Goal: Task Accomplishment & Management: Manage account settings

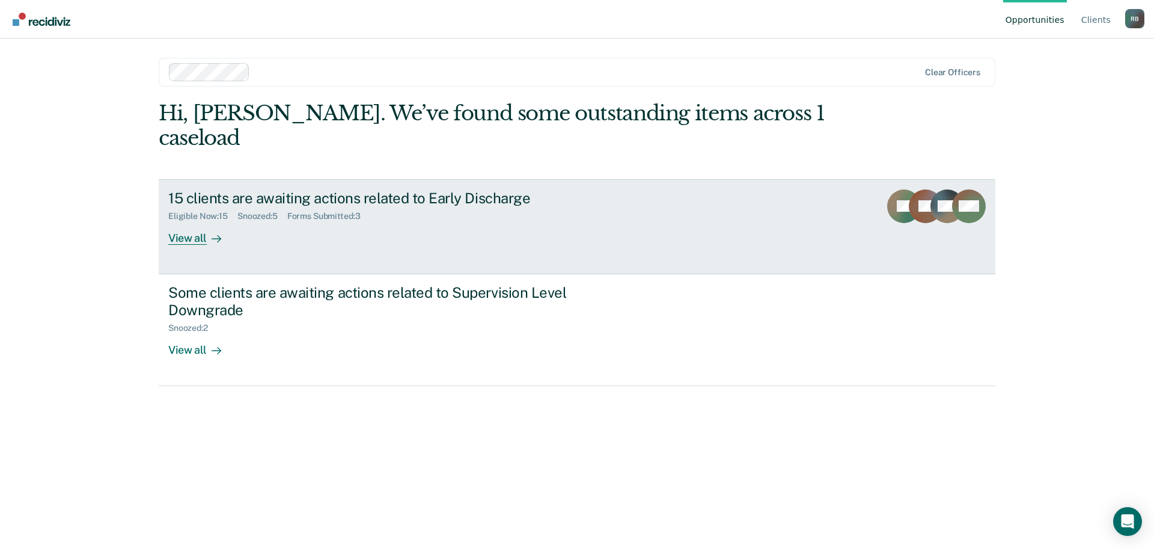
click at [195, 221] on div "View all" at bounding box center [201, 232] width 67 height 23
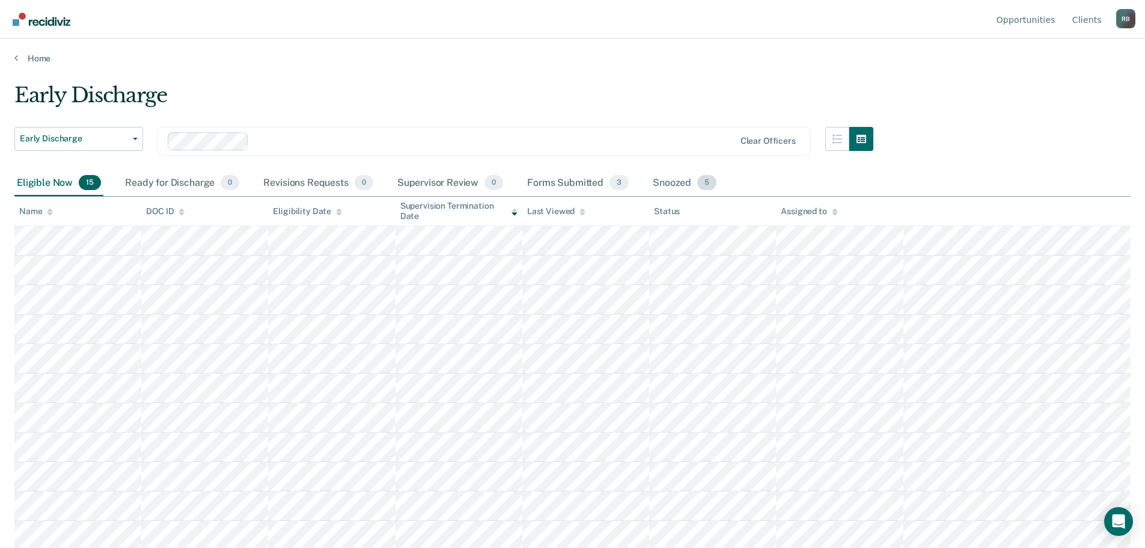
click at [677, 183] on div "Snoozed 5" at bounding box center [685, 183] width 69 height 26
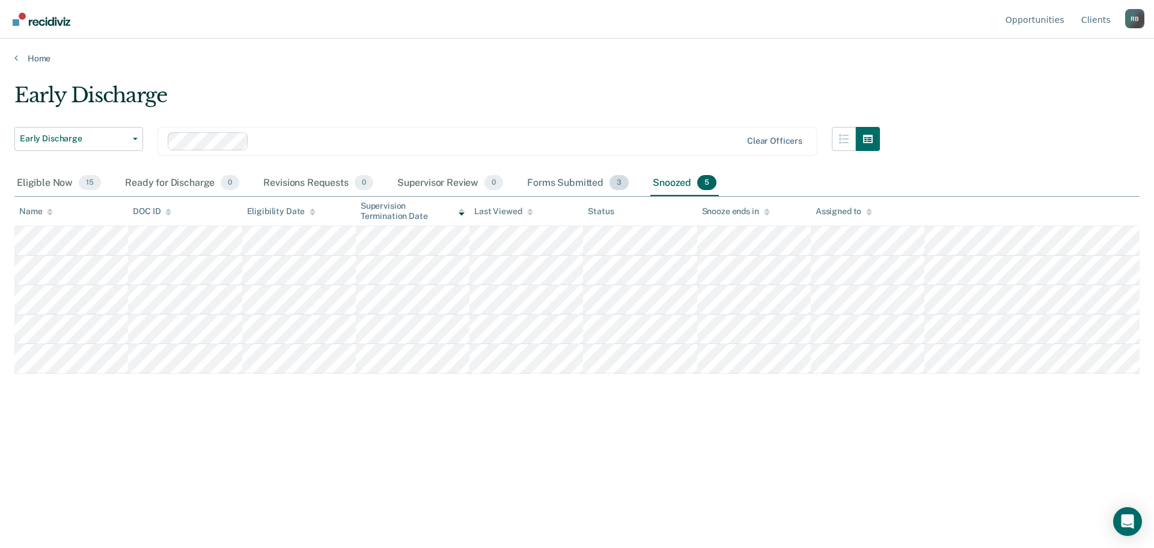
click at [572, 180] on div "Forms Submitted 3" at bounding box center [578, 183] width 106 height 26
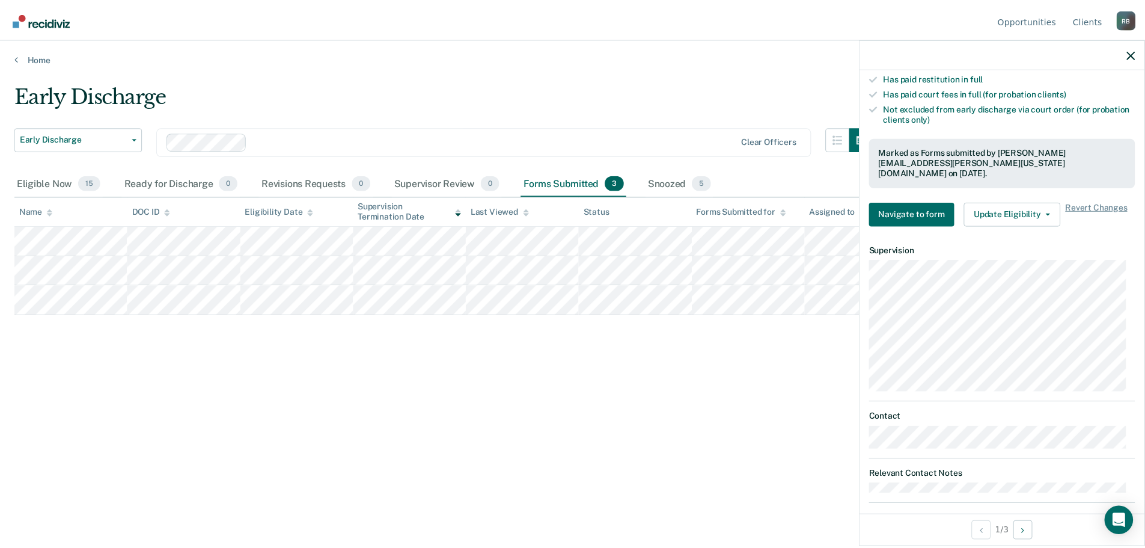
scroll to position [343, 0]
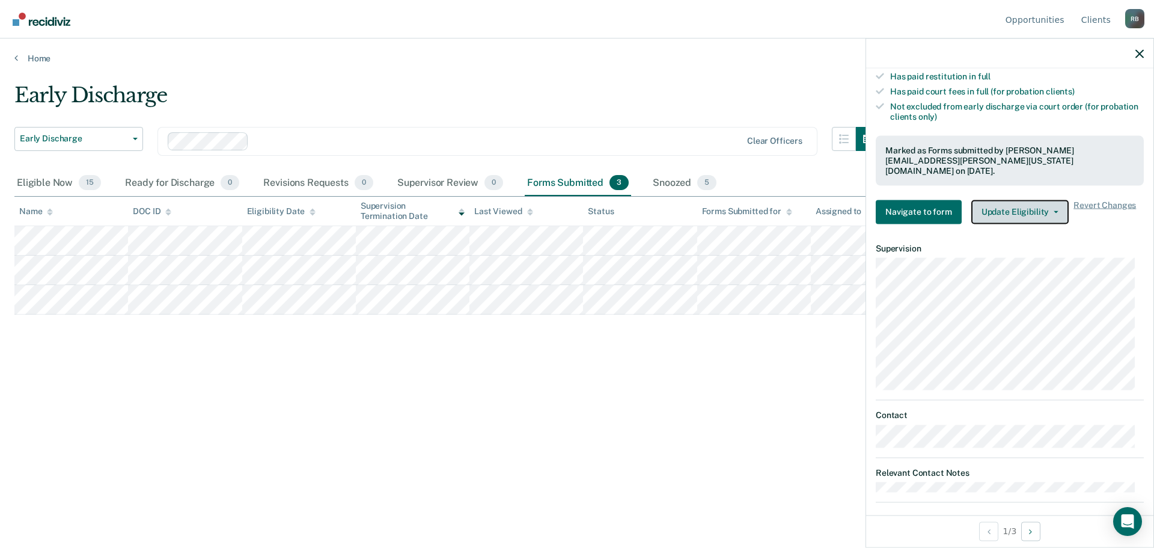
click at [1054, 210] on icon "button" at bounding box center [1056, 211] width 5 height 2
click at [1139, 51] on icon "button" at bounding box center [1140, 53] width 8 height 8
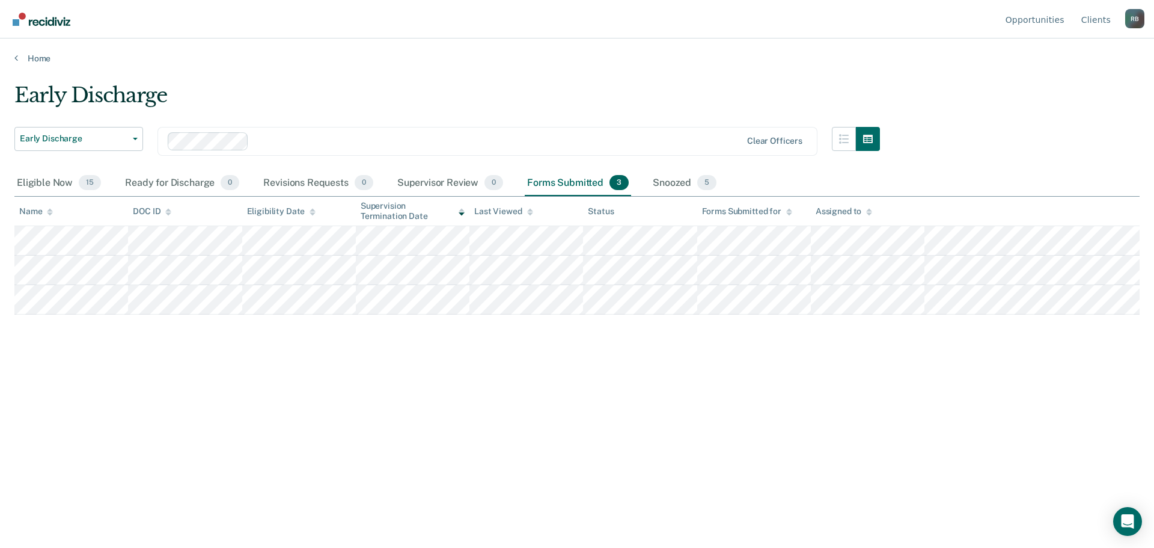
click at [398, 68] on main "Early Discharge Early Discharge Early Discharge Supervision Level Downgrade Cle…" at bounding box center [577, 304] width 1154 height 480
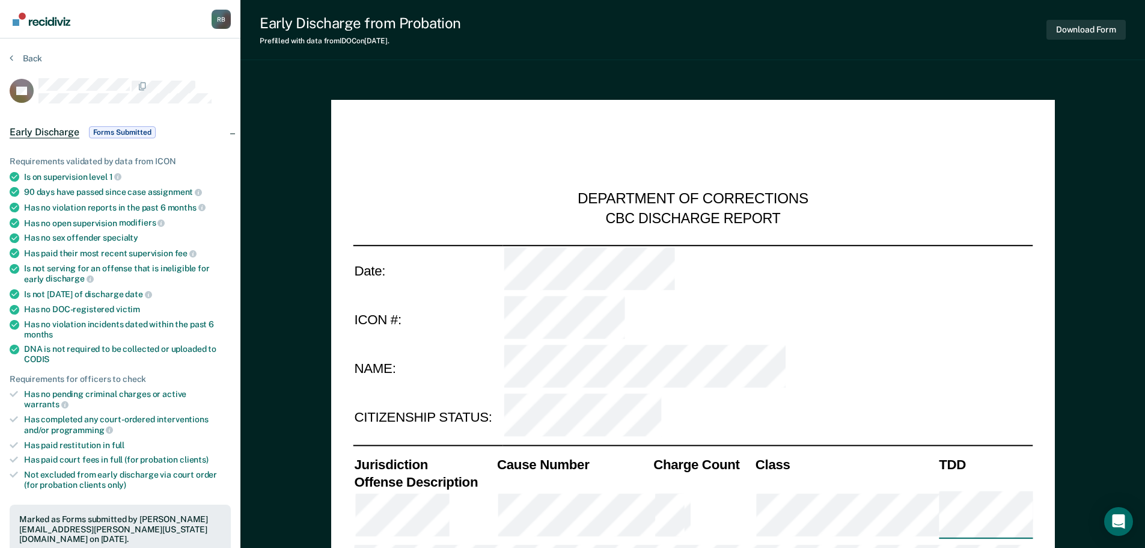
type textarea "x"
click at [598, 47] on div "Early Discharge from Probation Prefilled with data from IDOC on [DATE] . Downlo…" at bounding box center [692, 30] width 905 height 60
click at [29, 57] on button "Back" at bounding box center [26, 58] width 32 height 11
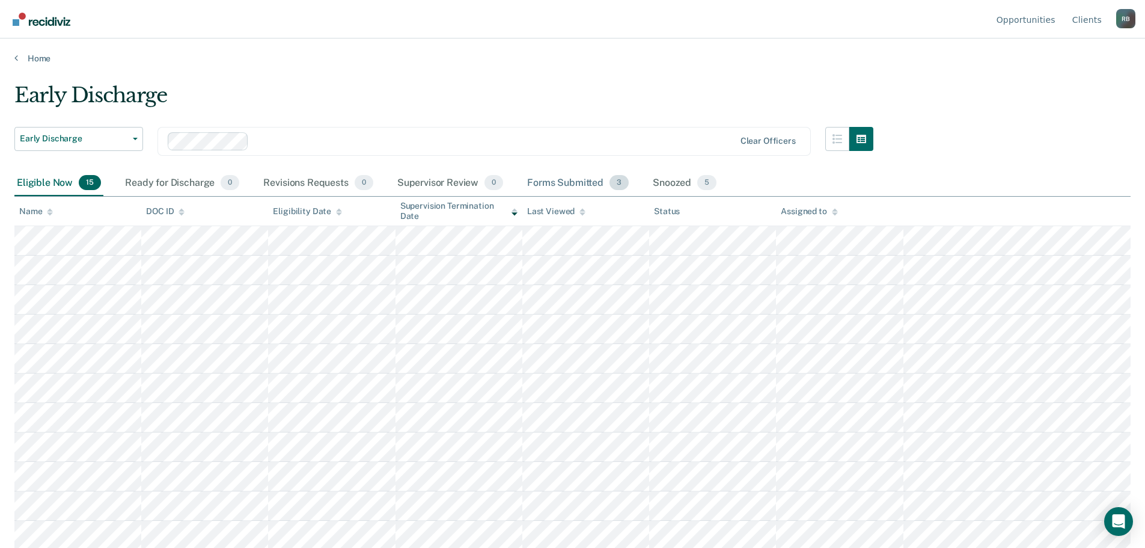
click at [571, 182] on div "Forms Submitted 3" at bounding box center [578, 183] width 106 height 26
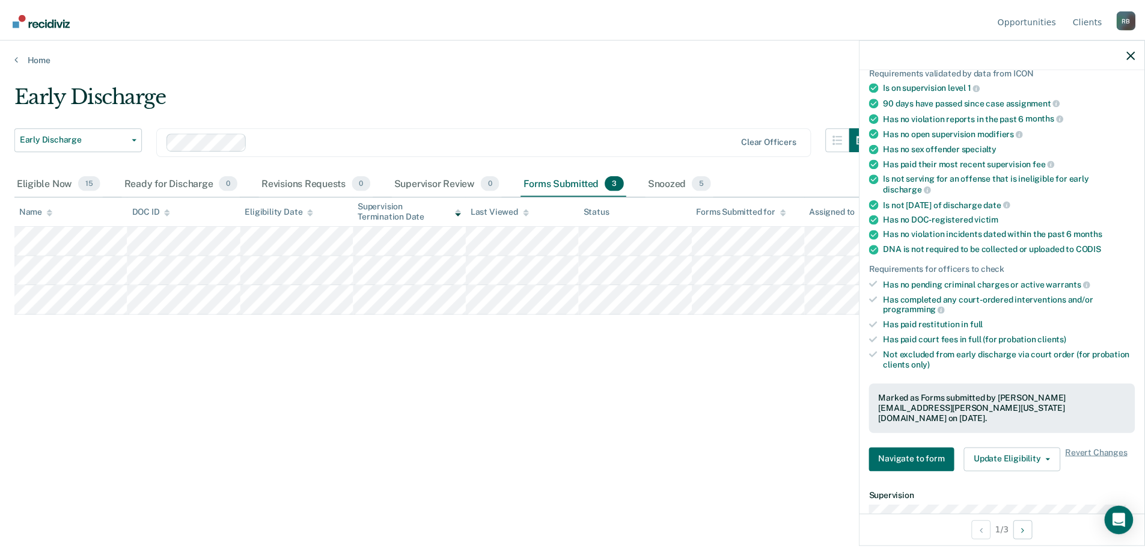
scroll to position [240, 0]
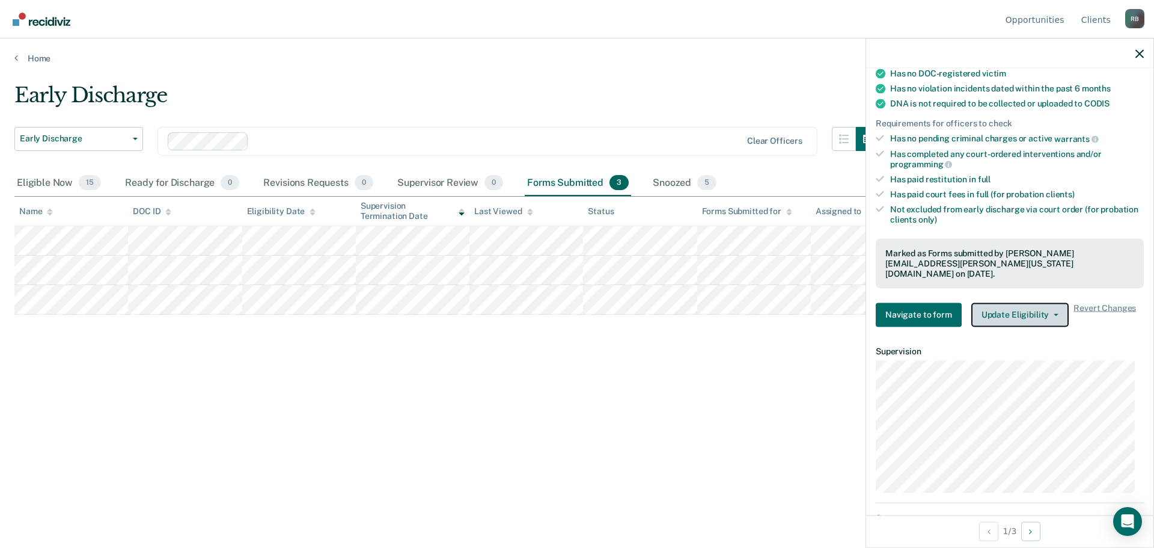
click at [1024, 302] on button "Update Eligibility" at bounding box center [1020, 314] width 97 height 24
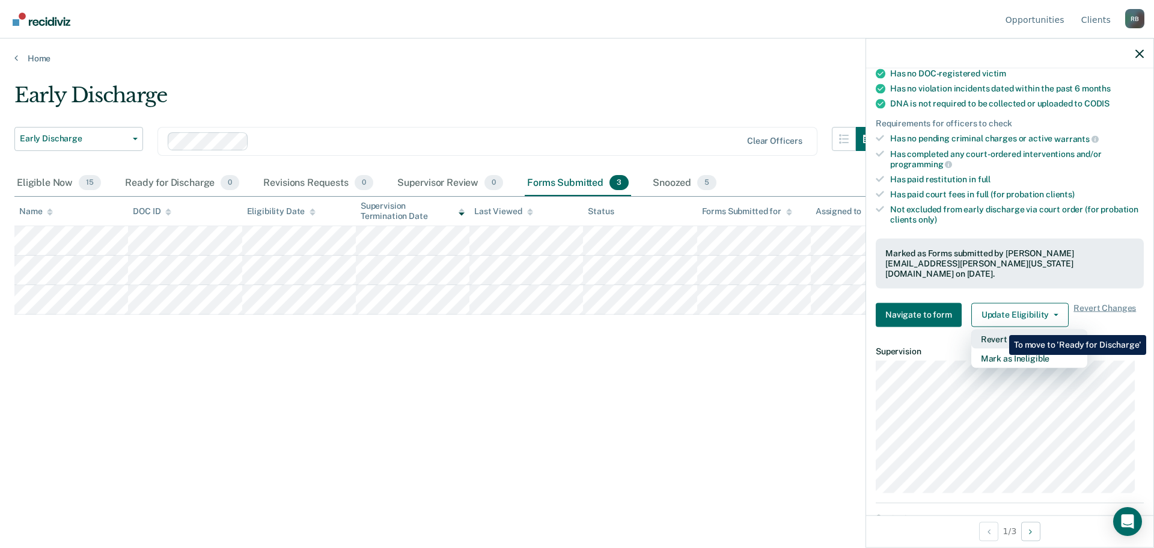
click at [1000, 329] on button "Revert from Submitted" at bounding box center [1030, 338] width 116 height 19
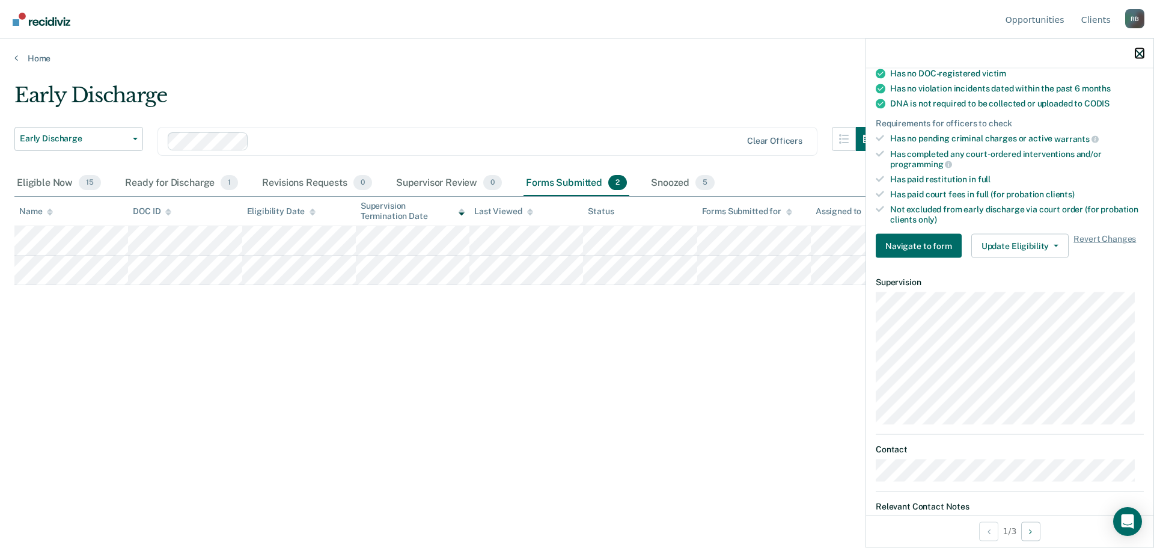
click at [1140, 55] on icon "button" at bounding box center [1140, 53] width 8 height 8
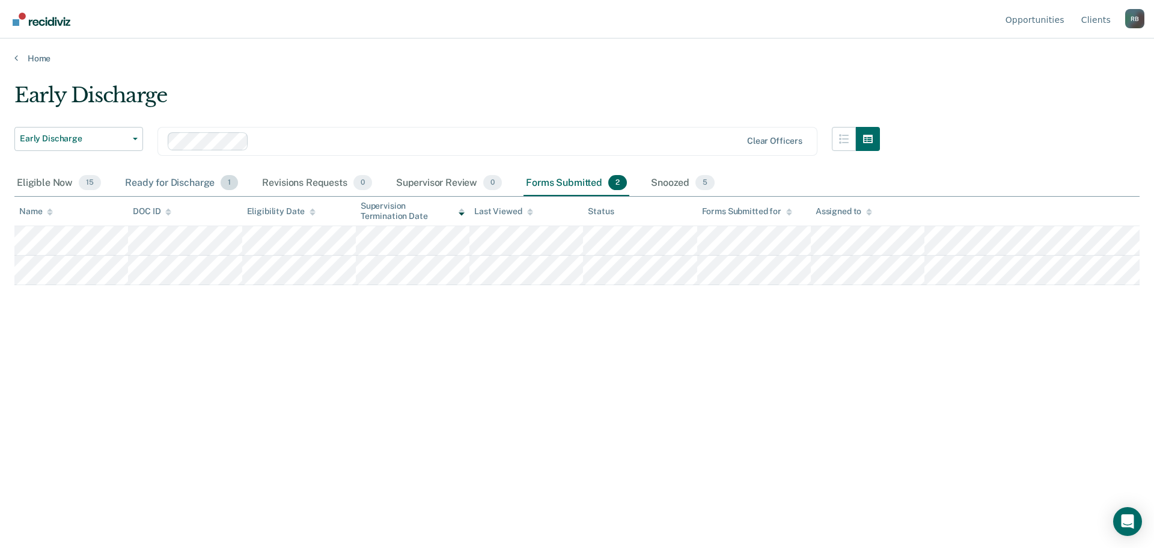
click at [181, 181] on div "Ready for Discharge 1" at bounding box center [182, 183] width 118 height 26
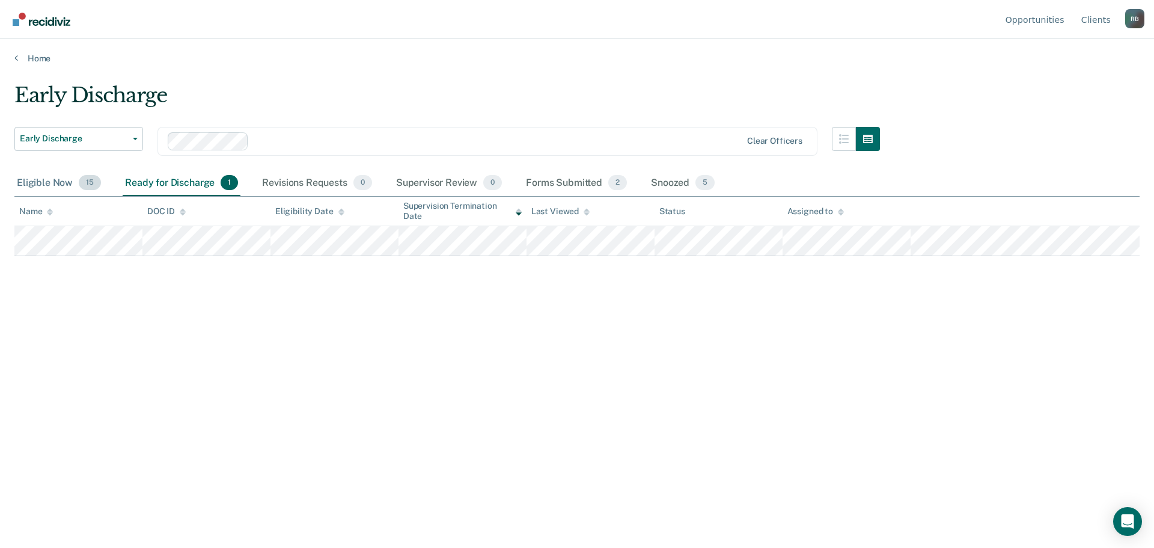
click at [57, 182] on div "Eligible Now 15" at bounding box center [58, 183] width 89 height 26
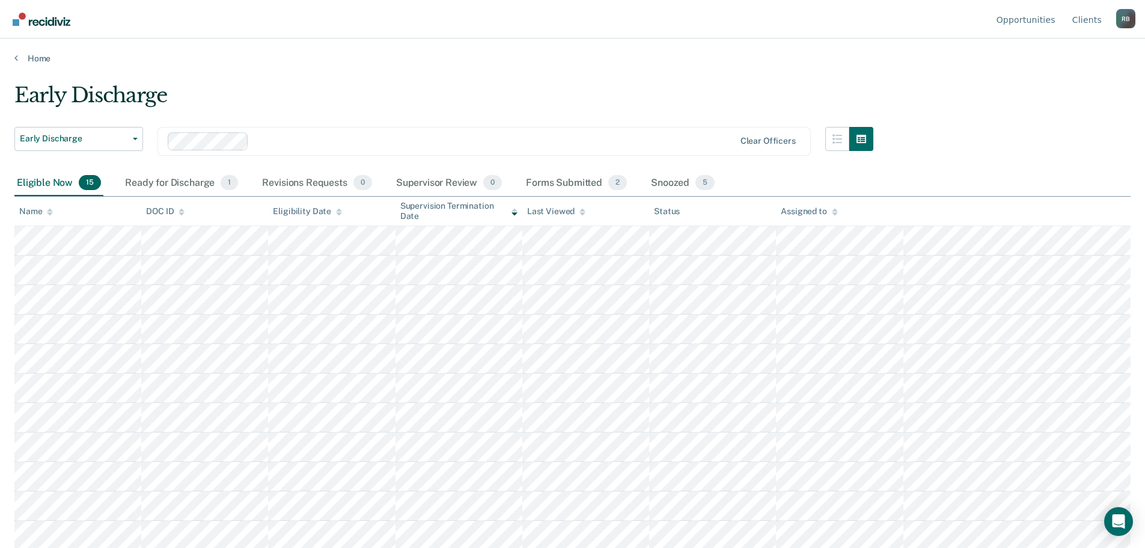
click at [1126, 19] on div "R B" at bounding box center [1125, 18] width 19 height 19
click at [1053, 93] on link "Log Out" at bounding box center [1078, 95] width 78 height 10
